Goal: Complete application form

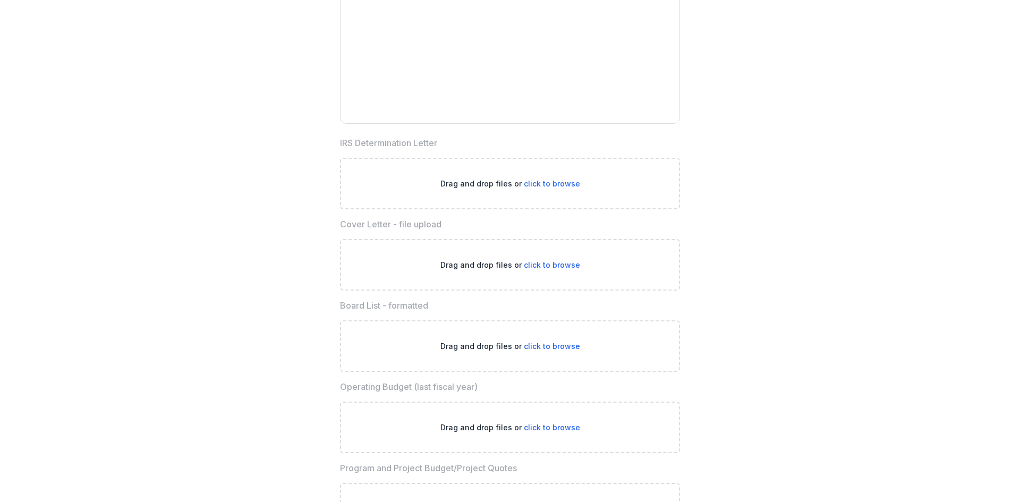
scroll to position [2825, 0]
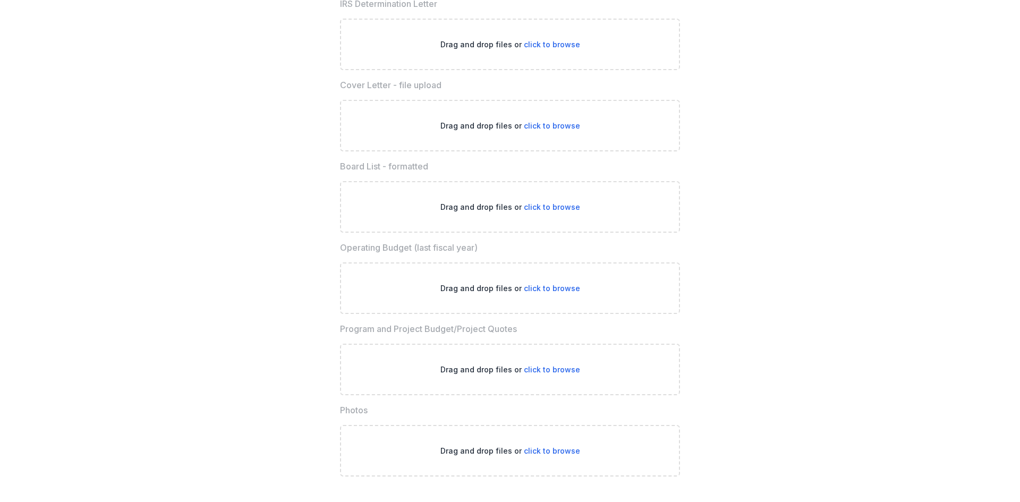
click at [548, 288] on span "click to browse" at bounding box center [552, 288] width 56 height 9
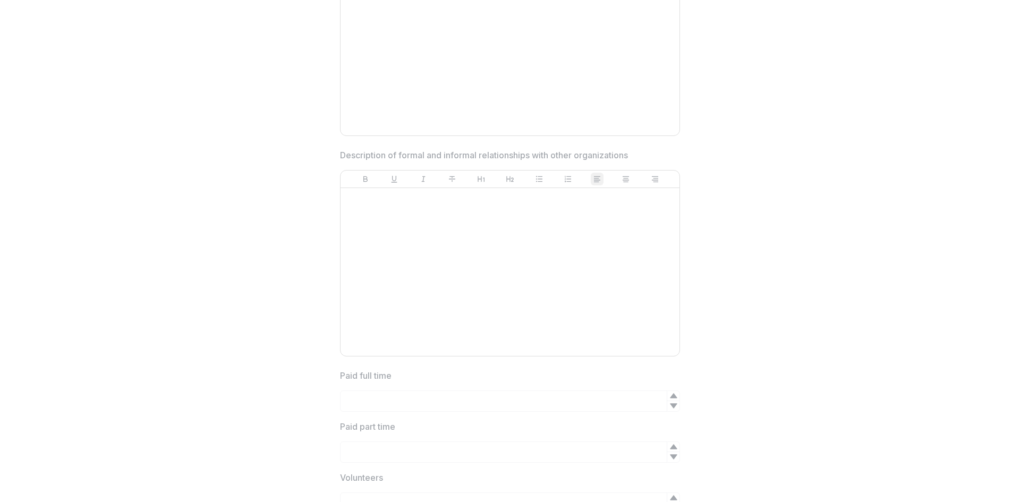
scroll to position [0, 0]
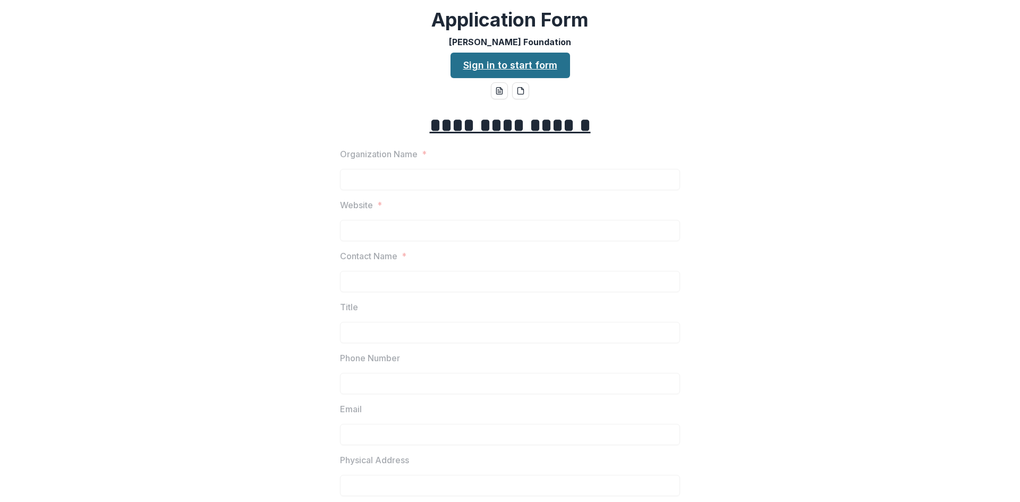
click at [547, 64] on link "Sign in to start form" at bounding box center [511, 66] width 120 height 26
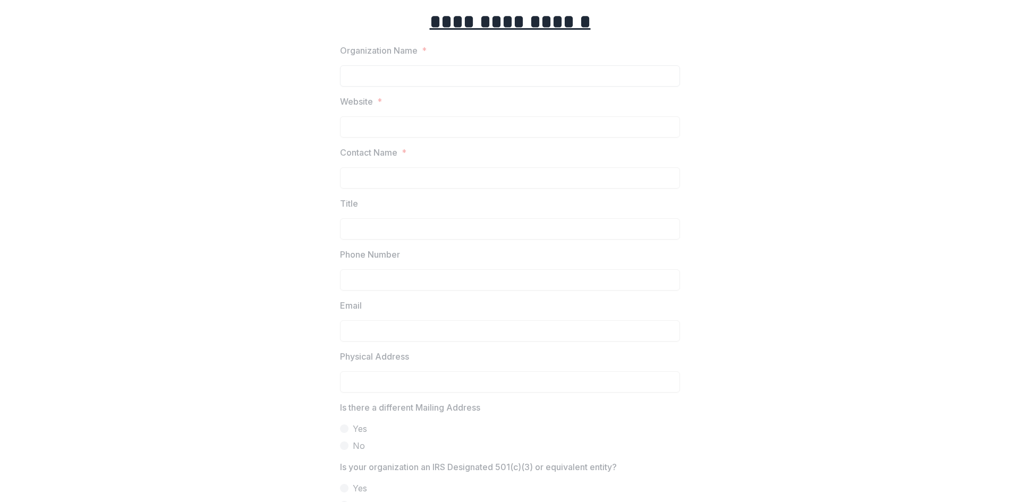
scroll to position [106, 0]
click at [505, 22] on u "**********" at bounding box center [510, 19] width 161 height 19
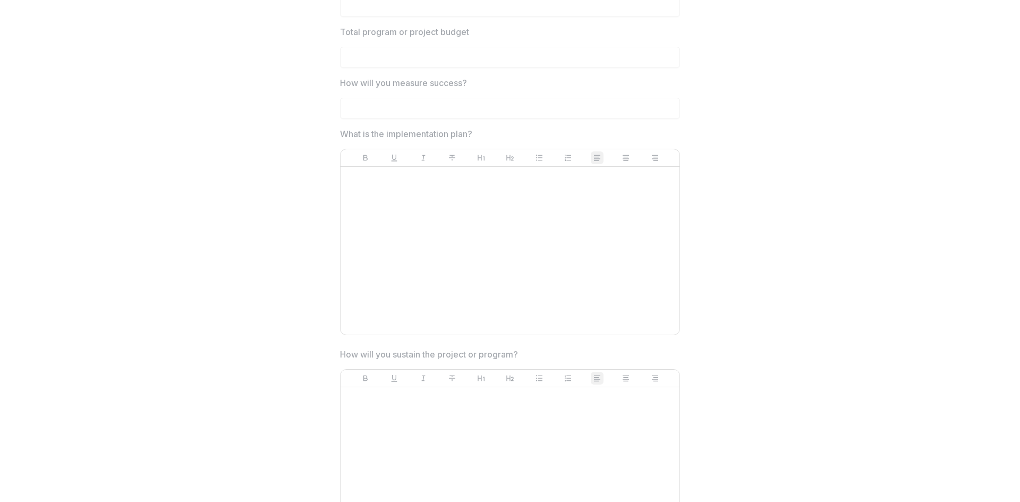
scroll to position [2825, 0]
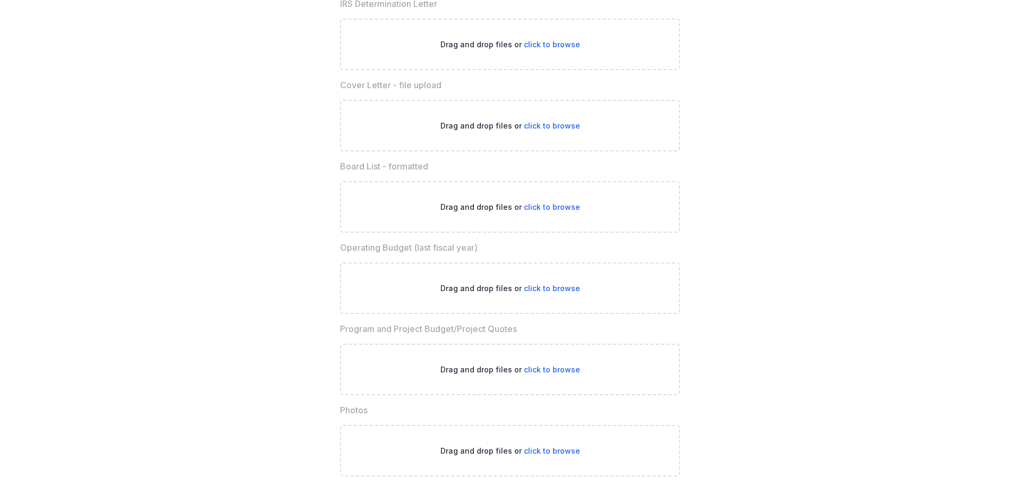
click at [558, 206] on span "click to browse" at bounding box center [552, 206] width 56 height 9
click at [559, 206] on span "click to browse" at bounding box center [552, 206] width 56 height 9
click at [536, 208] on span "click to browse" at bounding box center [552, 206] width 56 height 9
click at [537, 208] on span "click to browse" at bounding box center [552, 206] width 56 height 9
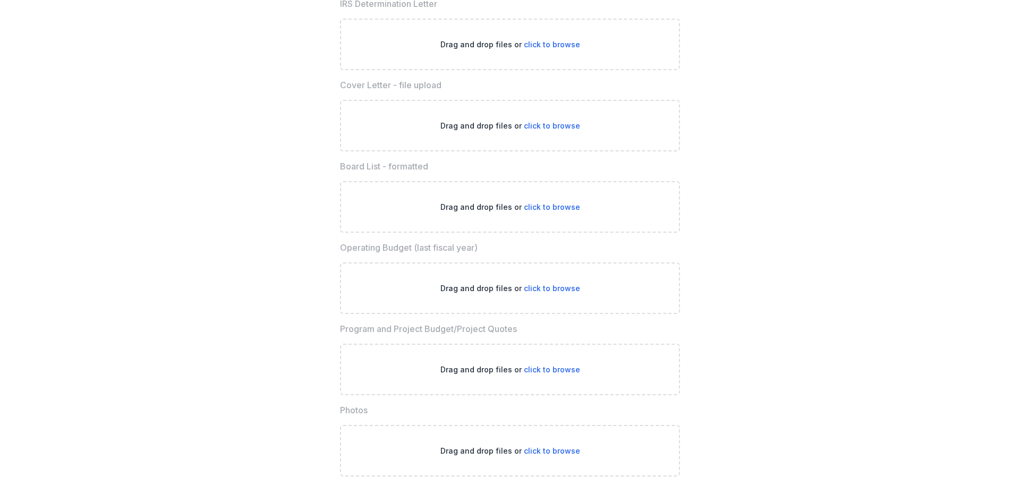
click at [545, 205] on span "click to browse" at bounding box center [552, 206] width 56 height 9
click at [546, 205] on span "click to browse" at bounding box center [552, 206] width 56 height 9
click at [551, 205] on span "click to browse" at bounding box center [552, 206] width 56 height 9
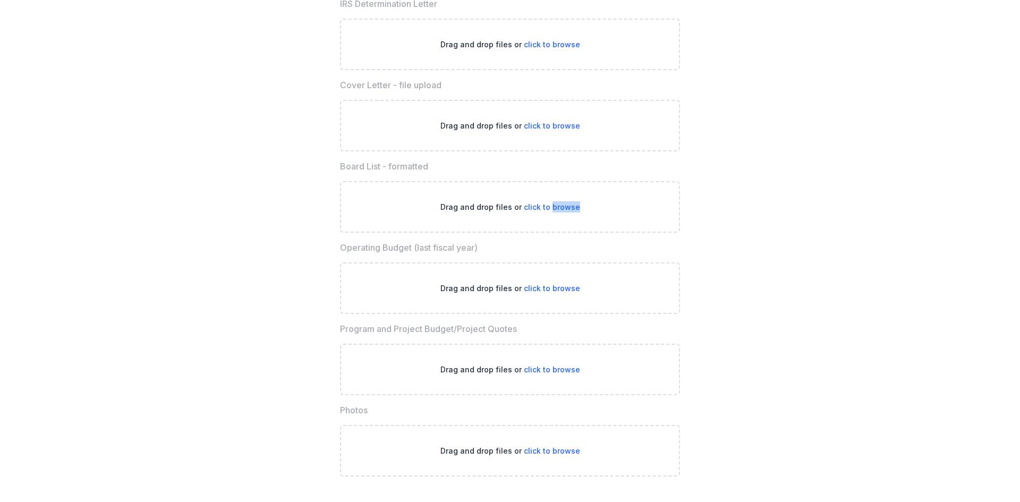
click at [551, 205] on span "click to browse" at bounding box center [552, 206] width 56 height 9
click at [564, 287] on span "click to browse" at bounding box center [552, 288] width 56 height 9
click at [564, 285] on span "click to browse" at bounding box center [552, 288] width 56 height 9
click at [565, 284] on span "click to browse" at bounding box center [552, 288] width 56 height 9
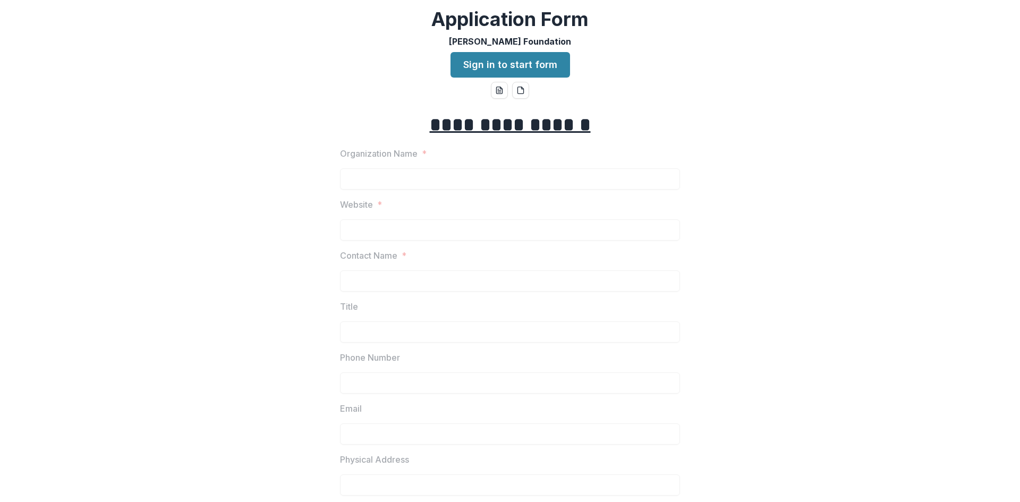
scroll to position [0, 0]
